Goal: Obtain resource: Download file/media

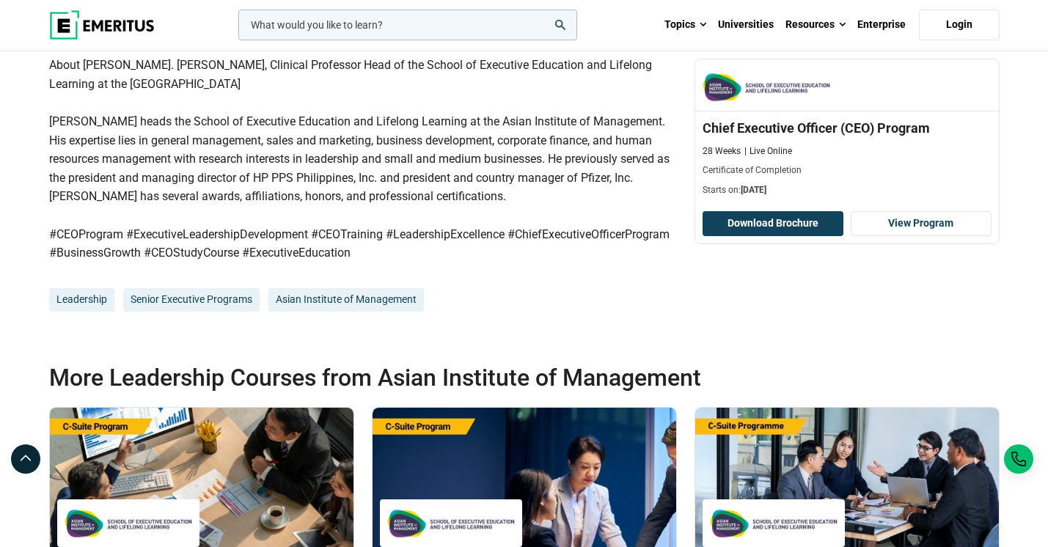
scroll to position [1005, 0]
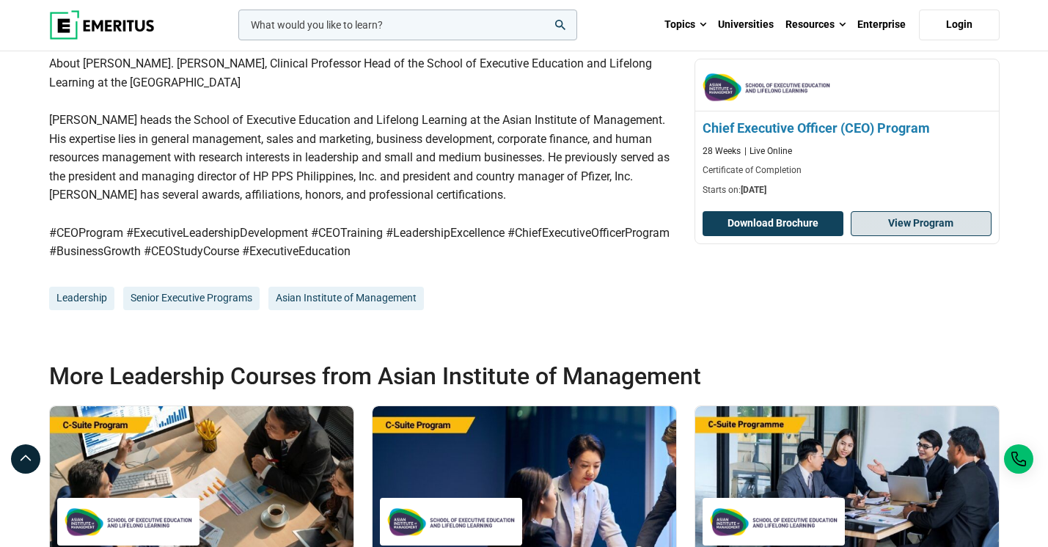
click at [885, 221] on link "View Program" at bounding box center [921, 223] width 141 height 25
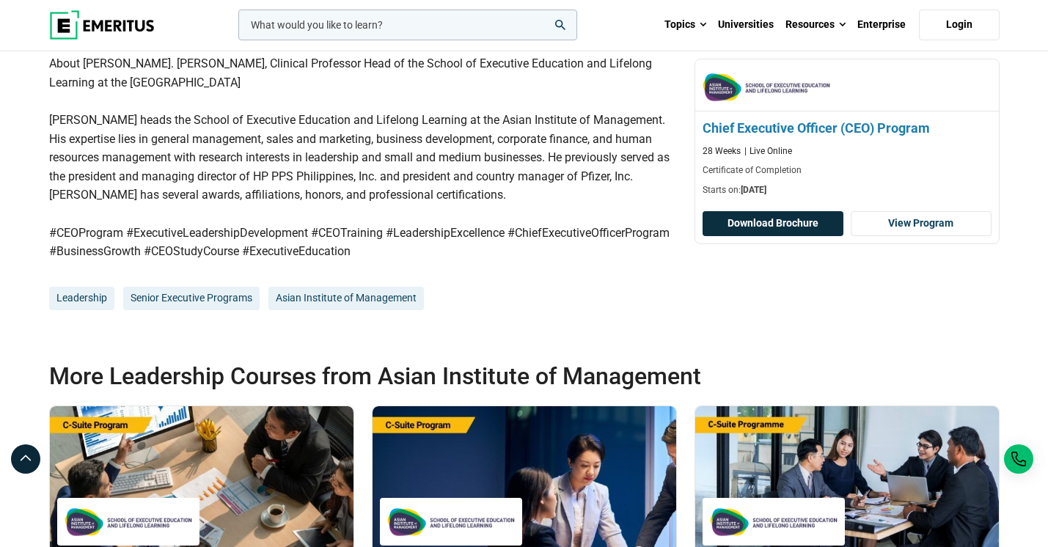
click at [752, 219] on button "Download Brochure" at bounding box center [773, 223] width 141 height 25
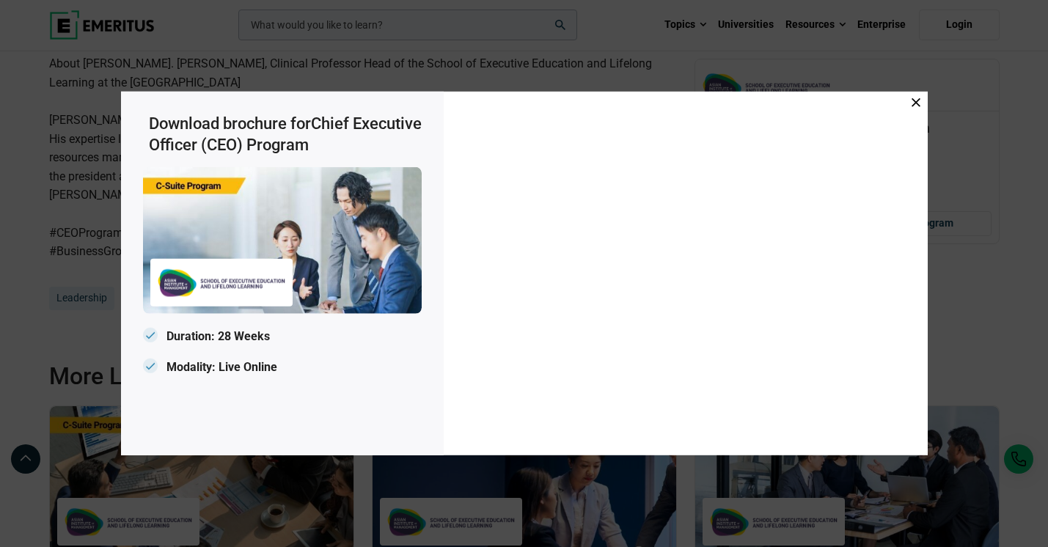
click at [919, 102] on icon at bounding box center [916, 102] width 9 height 9
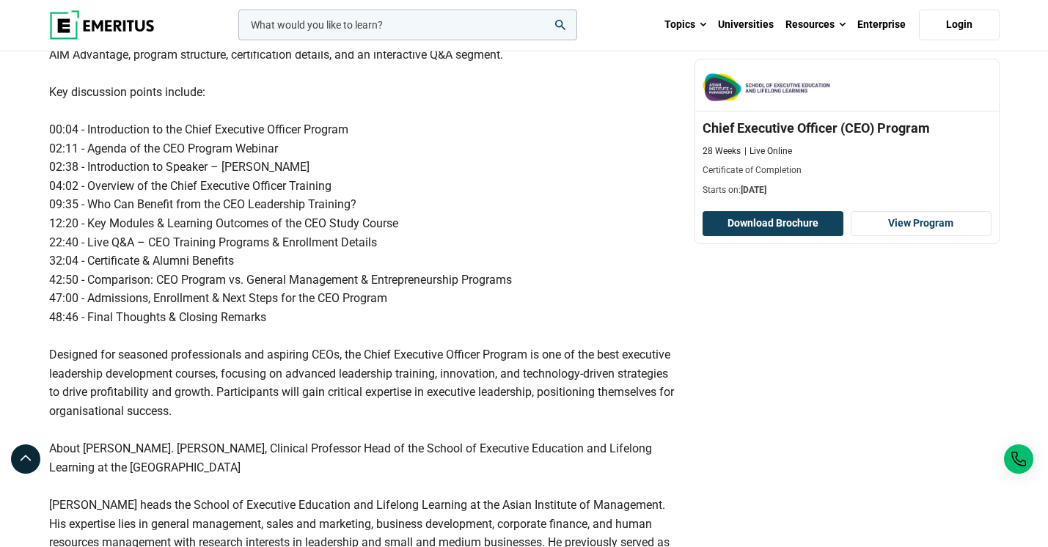
scroll to position [593, 0]
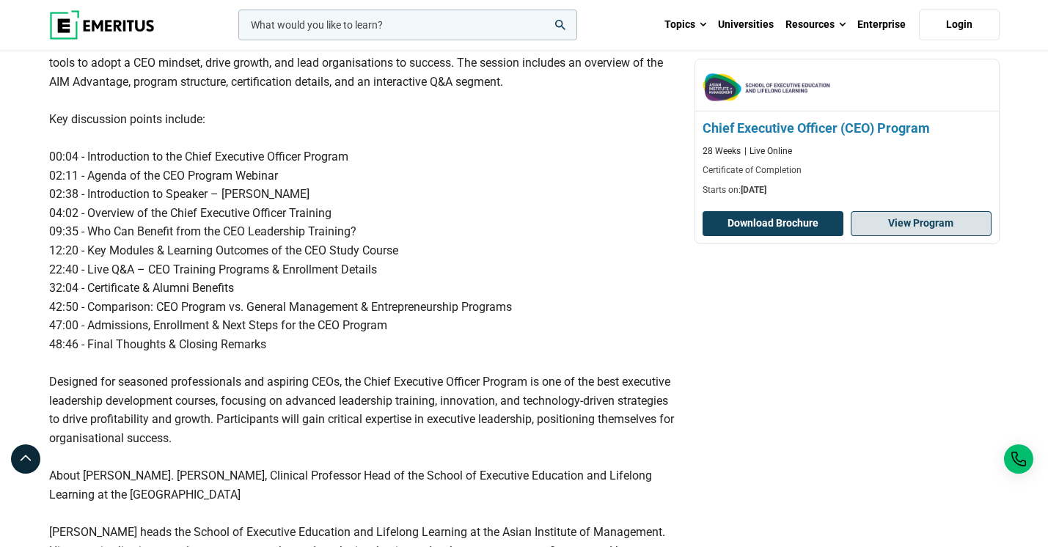
click at [931, 213] on link "View Program" at bounding box center [921, 223] width 141 height 25
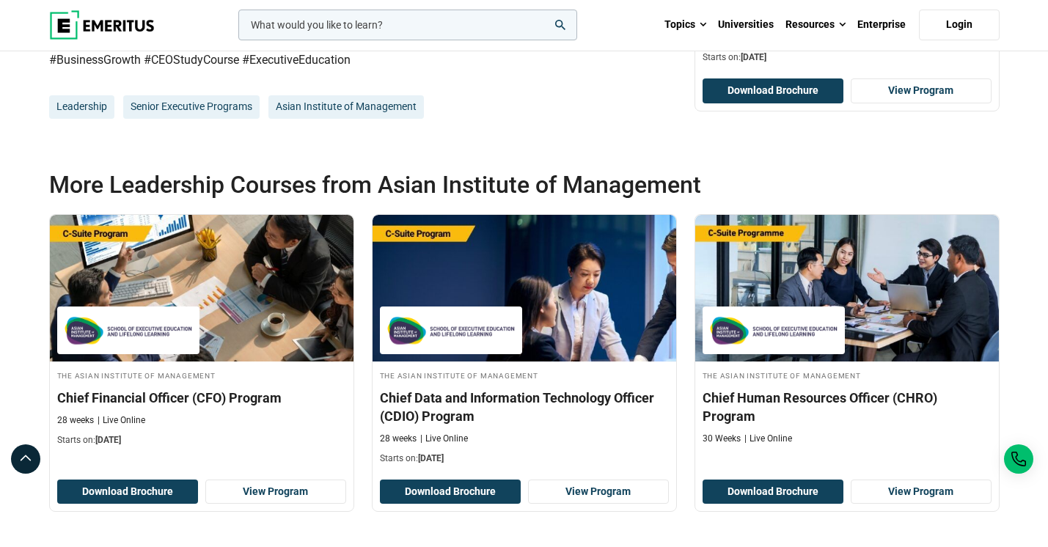
scroll to position [1201, 0]
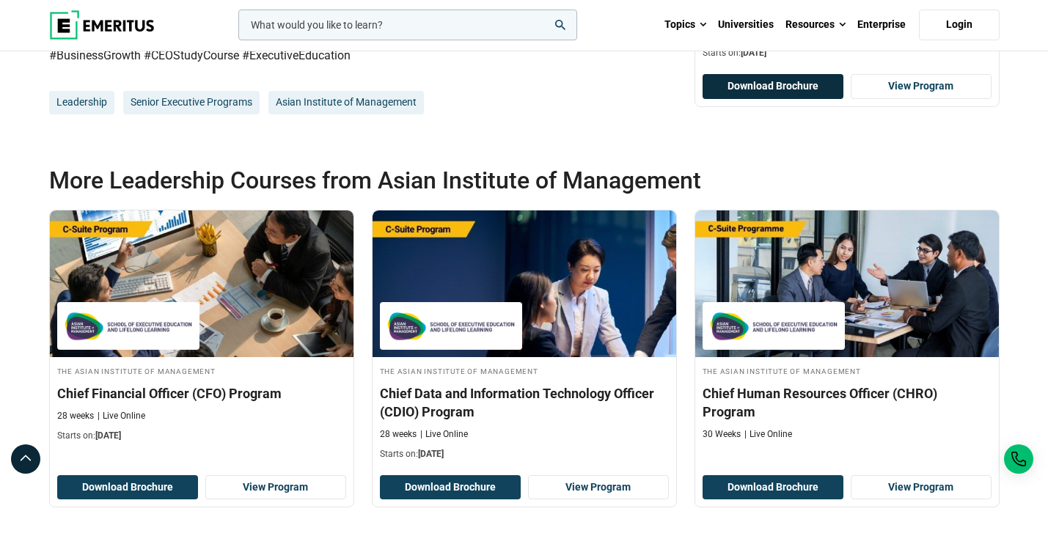
click at [770, 99] on button "Download Brochure" at bounding box center [773, 86] width 141 height 25
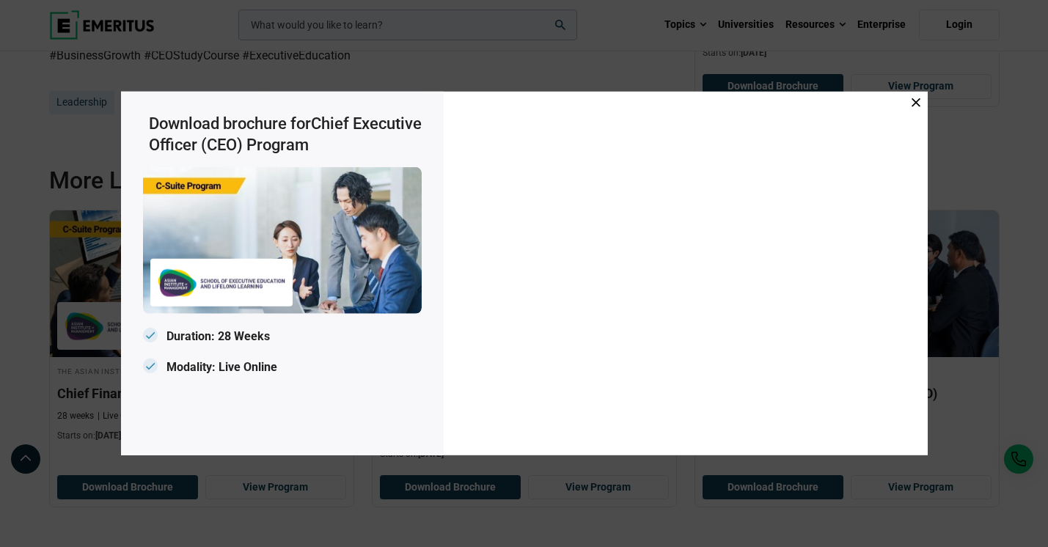
click at [919, 101] on icon at bounding box center [916, 102] width 9 height 9
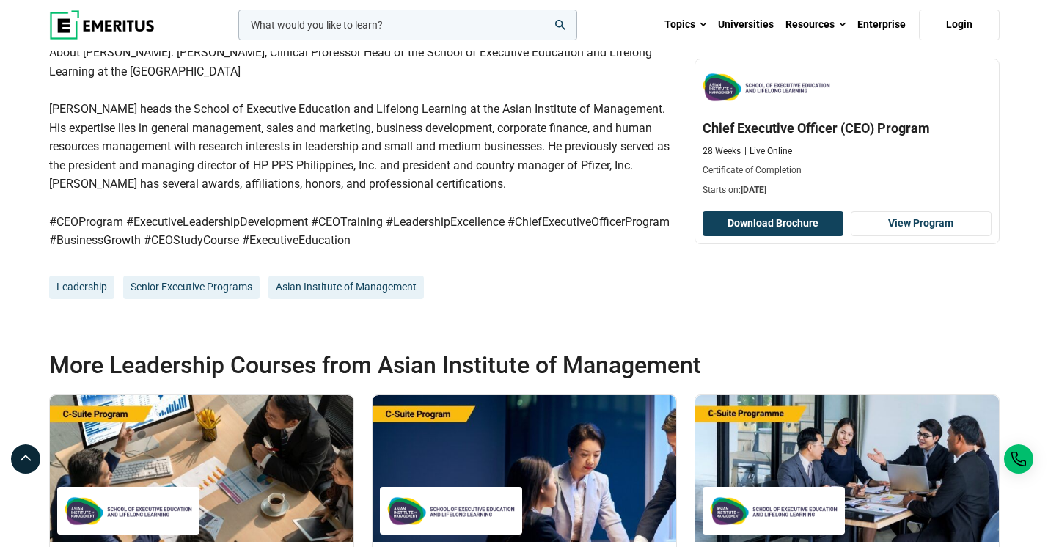
scroll to position [913, 0]
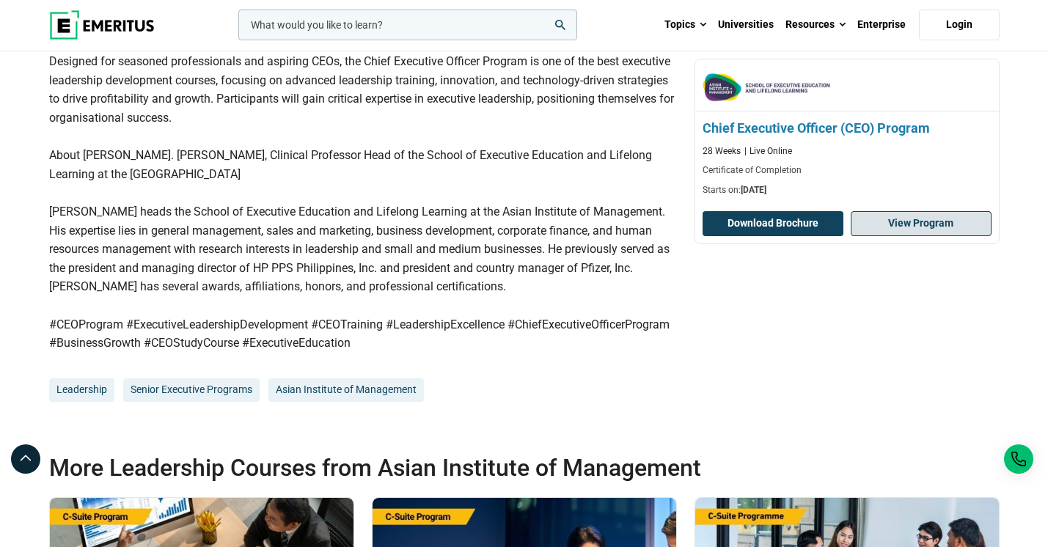
click at [897, 228] on link "View Program" at bounding box center [921, 223] width 141 height 25
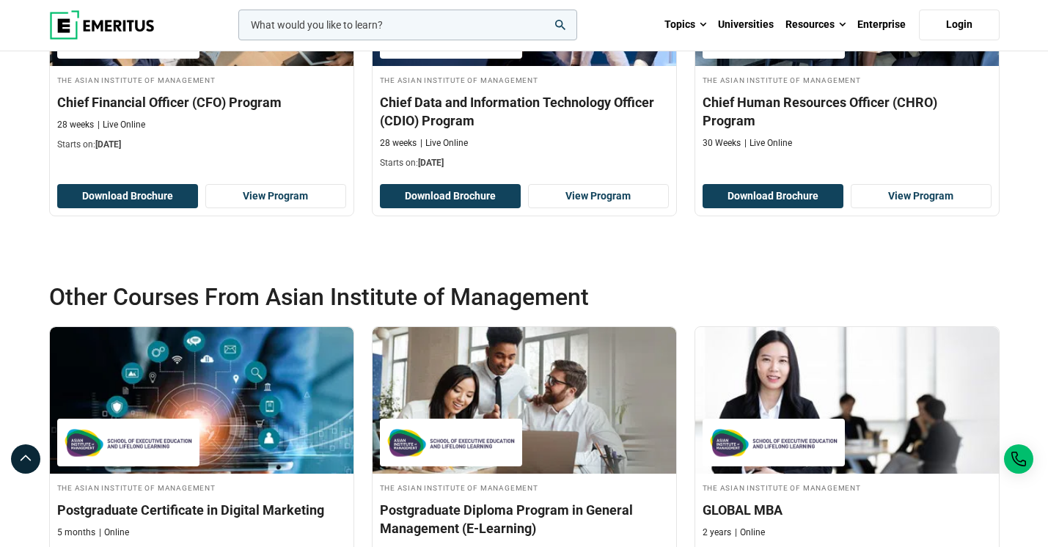
scroll to position [1472, 0]
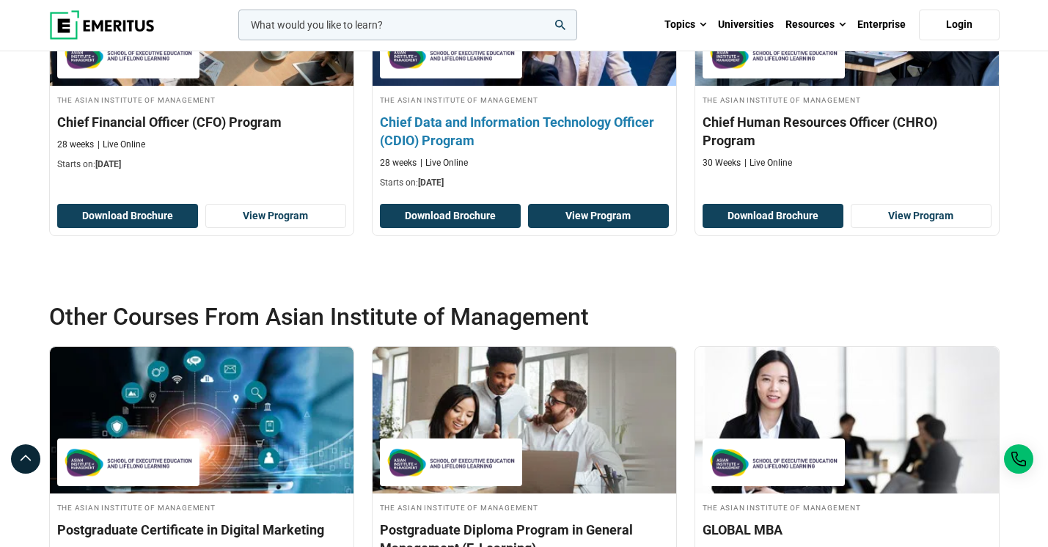
click at [572, 229] on link "View Program" at bounding box center [598, 216] width 141 height 25
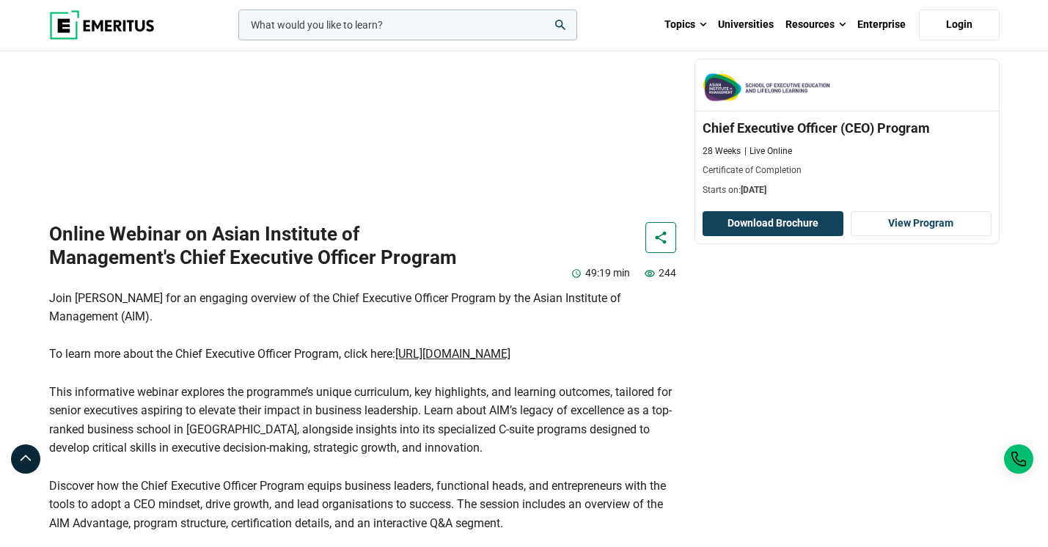
scroll to position [0, 0]
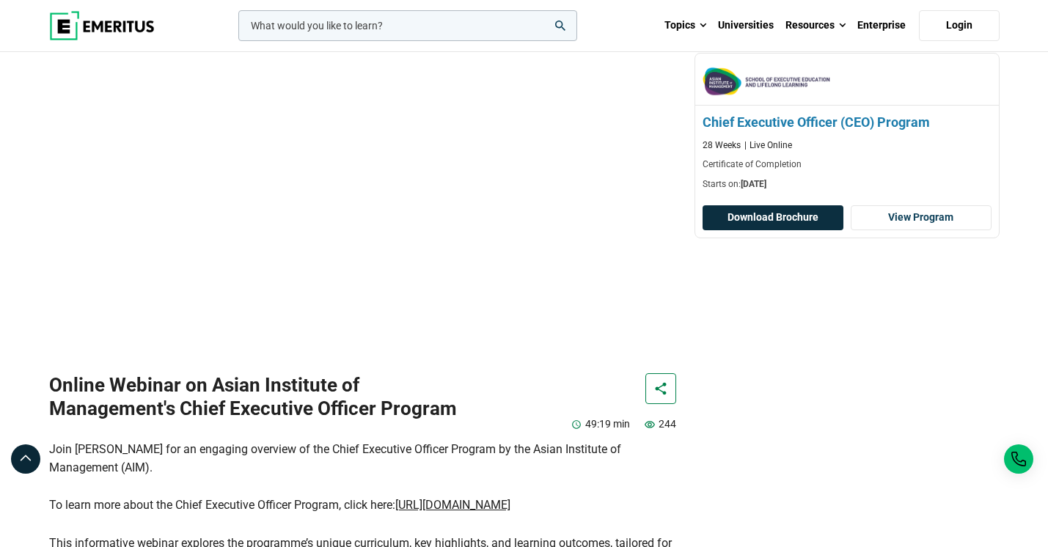
click at [775, 230] on button "Download Brochure" at bounding box center [773, 217] width 141 height 25
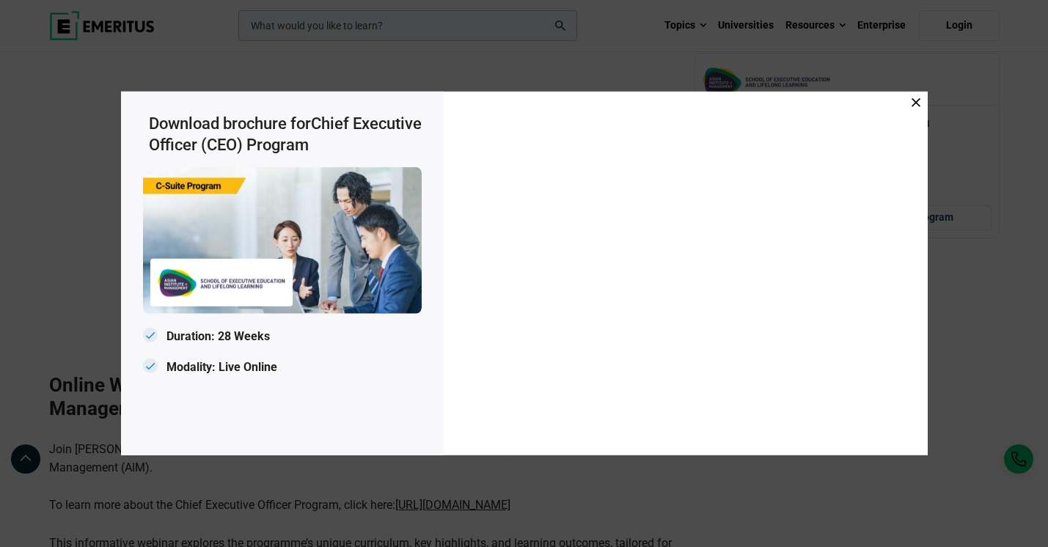
click at [209, 335] on p "Duration: 28 Weeks" at bounding box center [282, 337] width 279 height 23
click at [913, 103] on icon at bounding box center [916, 102] width 9 height 9
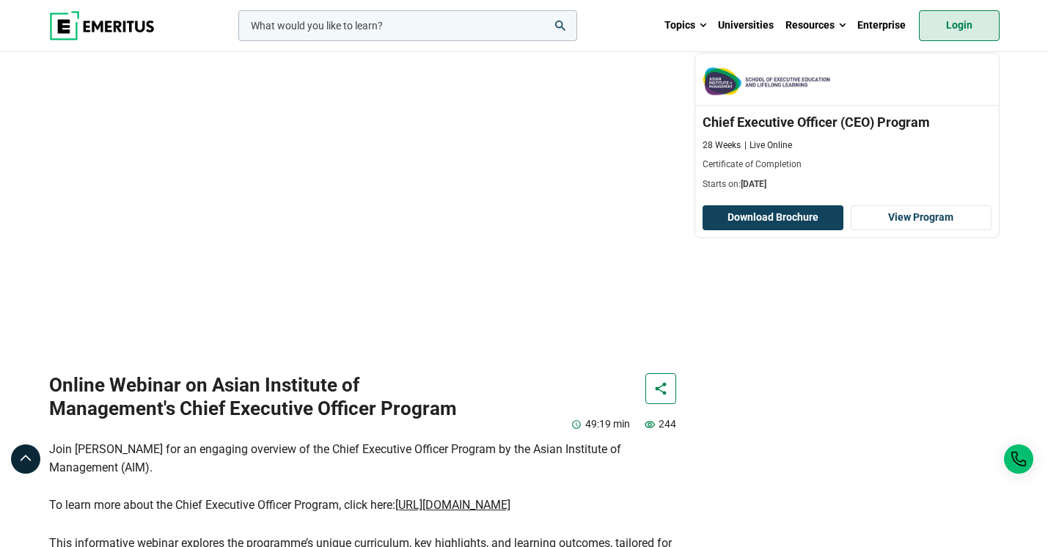
click at [967, 18] on link "Login" at bounding box center [959, 25] width 81 height 31
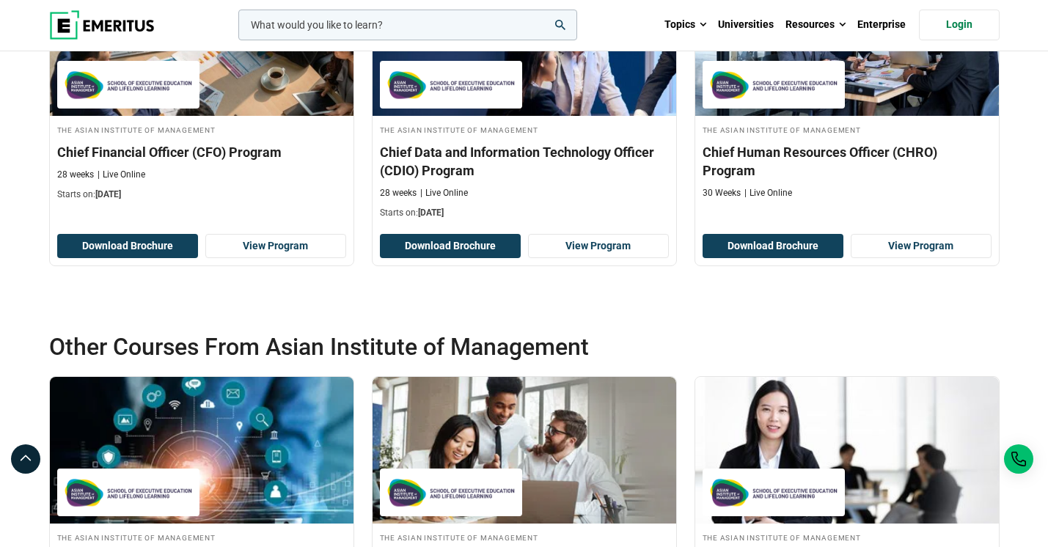
scroll to position [1440, 0]
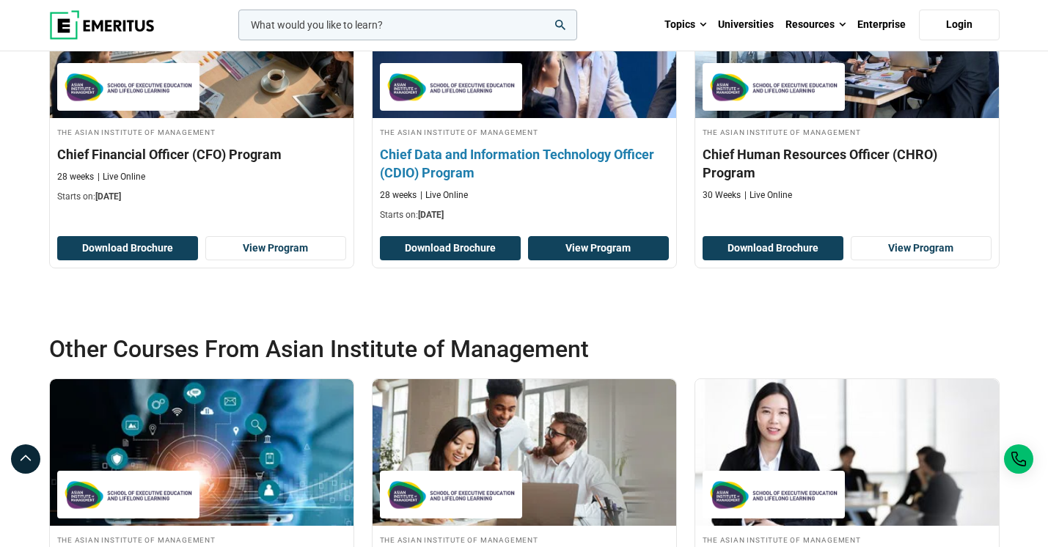
click at [582, 261] on link "View Program" at bounding box center [598, 248] width 141 height 25
